Goal: Ask a question

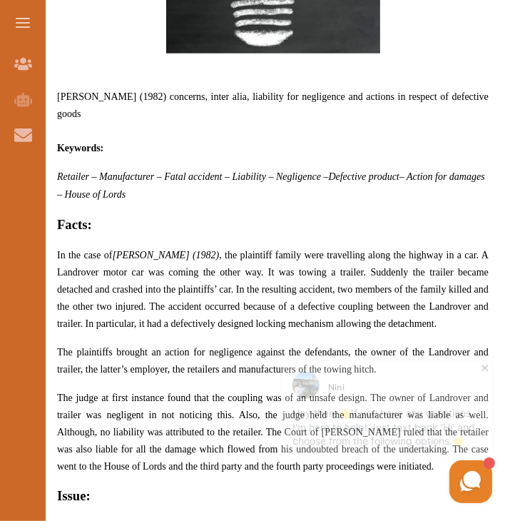
click at [468, 473] on use at bounding box center [469, 480] width 21 height 21
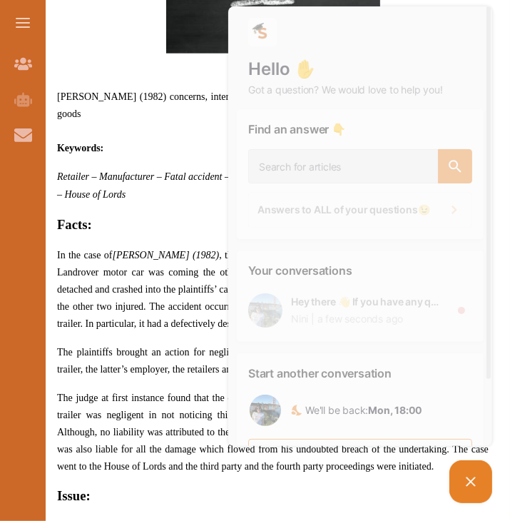
scroll to position [49, 0]
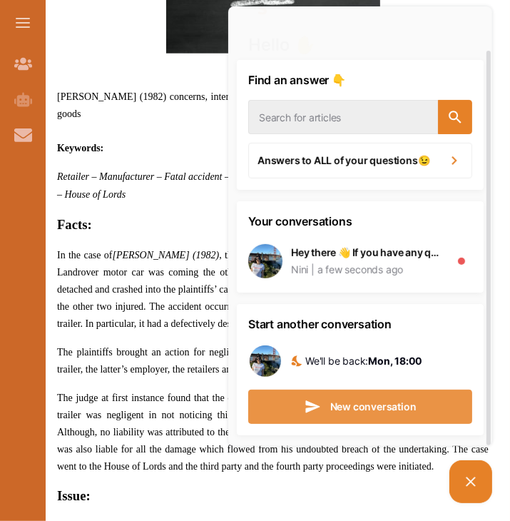
click at [386, 408] on span "New conversation" at bounding box center [372, 406] width 86 height 10
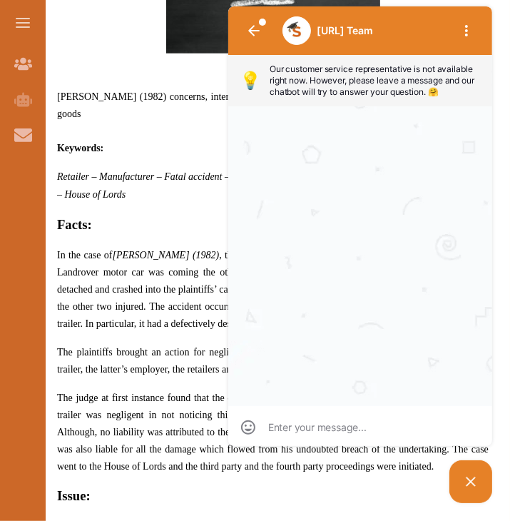
click at [354, 411] on div at bounding box center [359, 426] width 264 height 40
type textarea "h"
type textarea "hi"
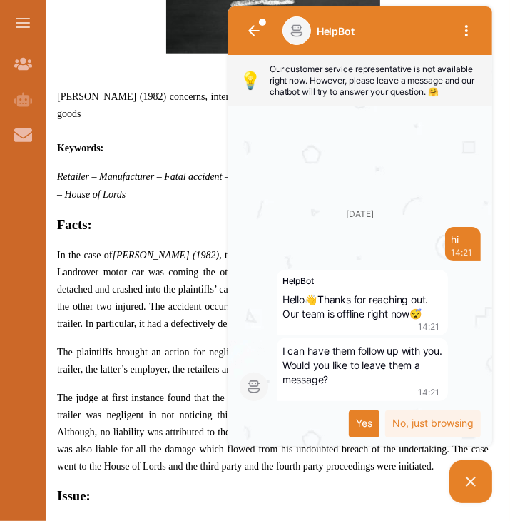
click at [354, 425] on div "Yes" at bounding box center [363, 423] width 31 height 27
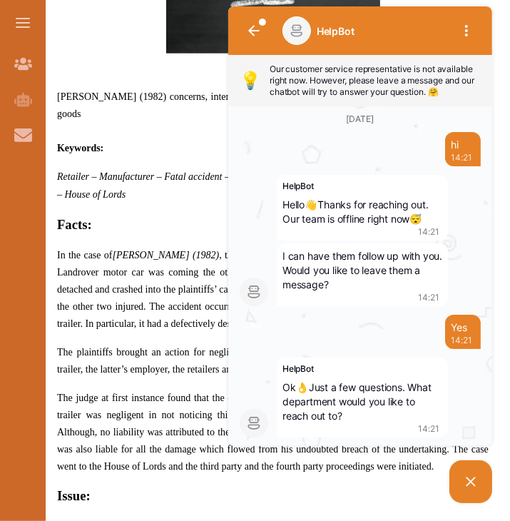
scroll to position [28, 0]
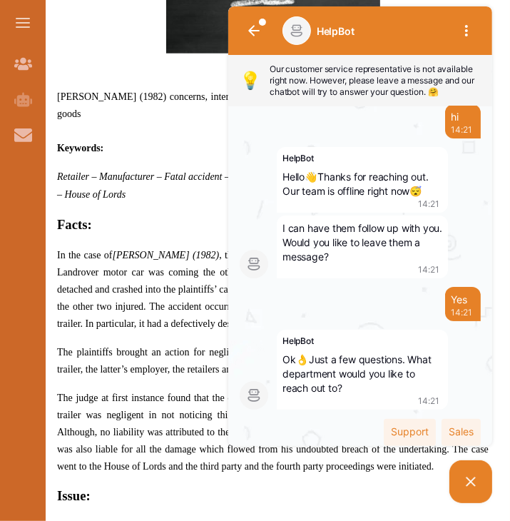
click at [312, 422] on div "Support Sales" at bounding box center [359, 427] width 241 height 36
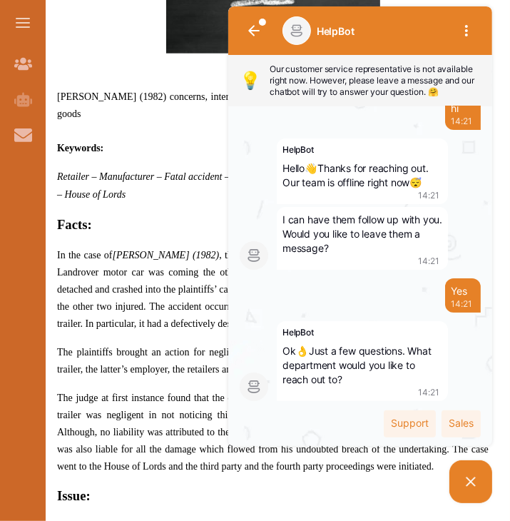
click at [482, 481] on picture at bounding box center [470, 481] width 43 height 43
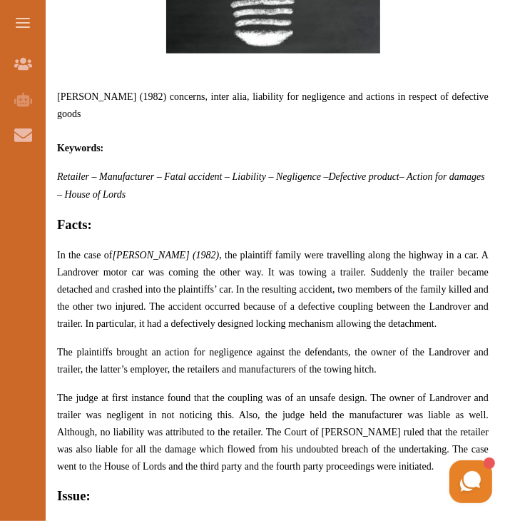
click at [486, 464] on icon "1" at bounding box center [488, 461] width 11 height 11
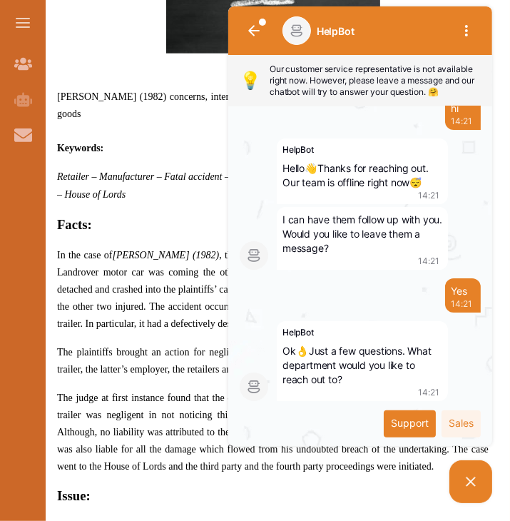
click at [408, 424] on div "Support" at bounding box center [409, 423] width 52 height 27
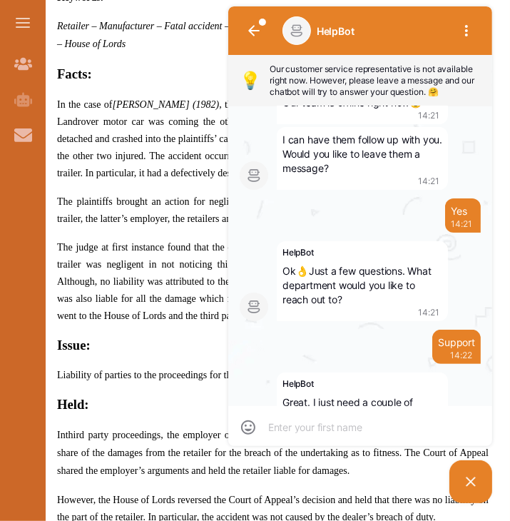
scroll to position [185, 0]
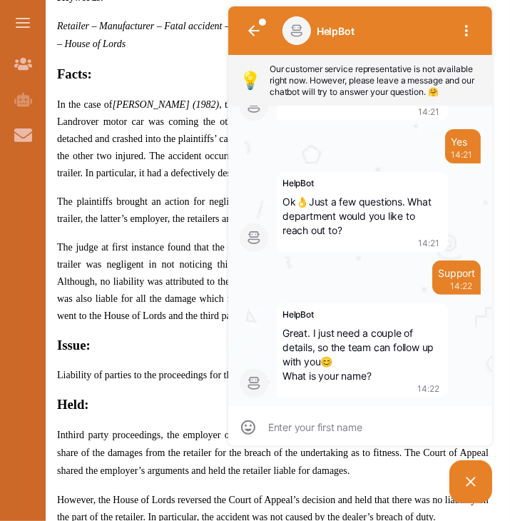
click at [471, 476] on icon at bounding box center [469, 481] width 17 height 17
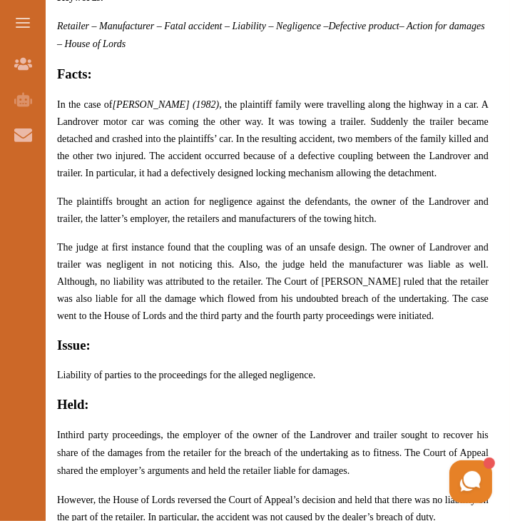
drag, startPoint x: 655, startPoint y: 937, endPoint x: 496, endPoint y: 297, distance: 659.6
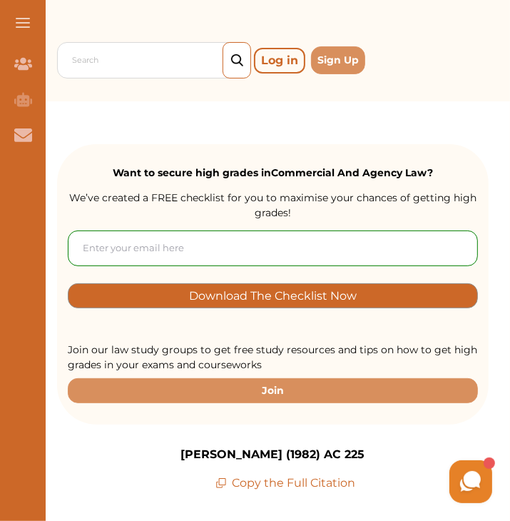
scroll to position [0, 0]
